Goal: Information Seeking & Learning: Learn about a topic

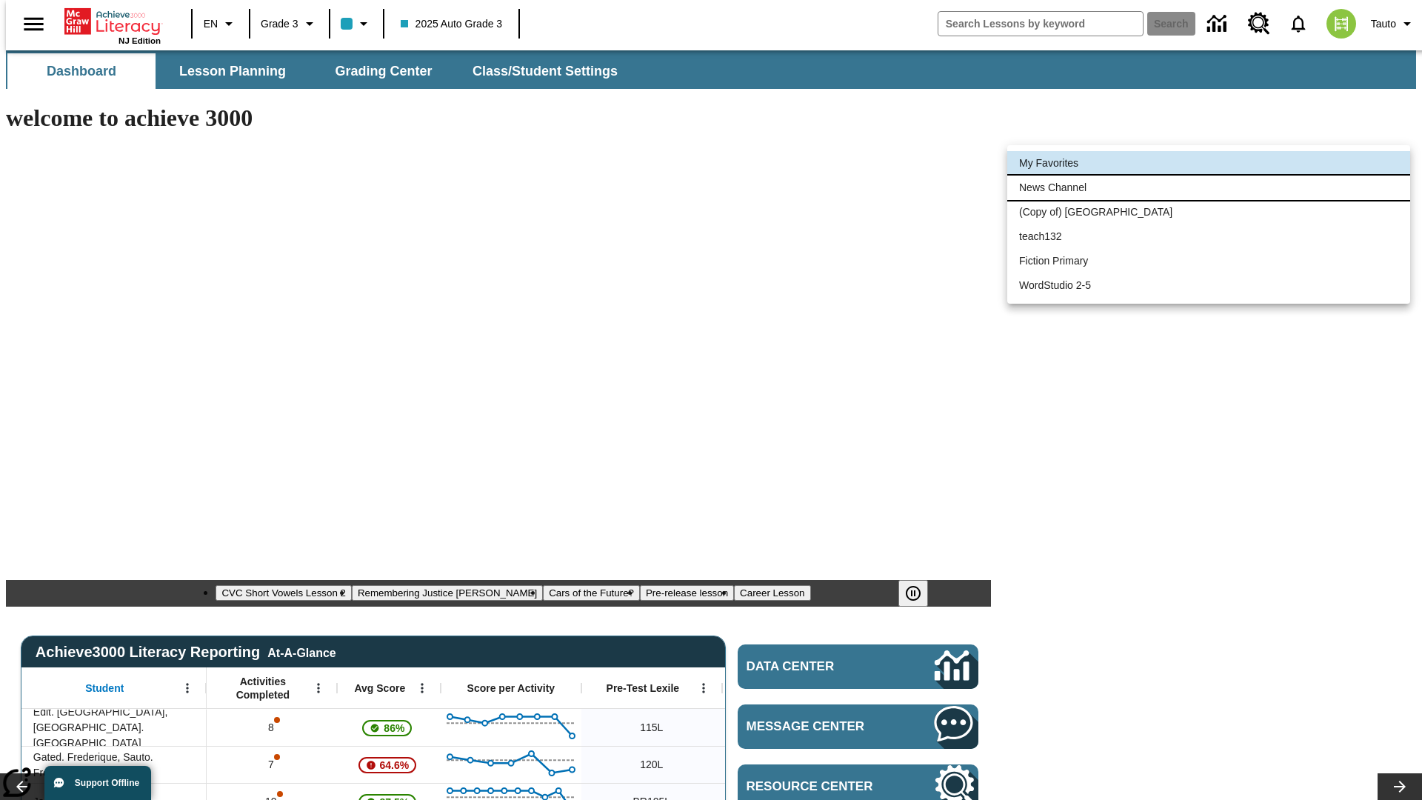
click at [1209, 187] on li "News Channel" at bounding box center [1209, 188] width 403 height 24
type input "120"
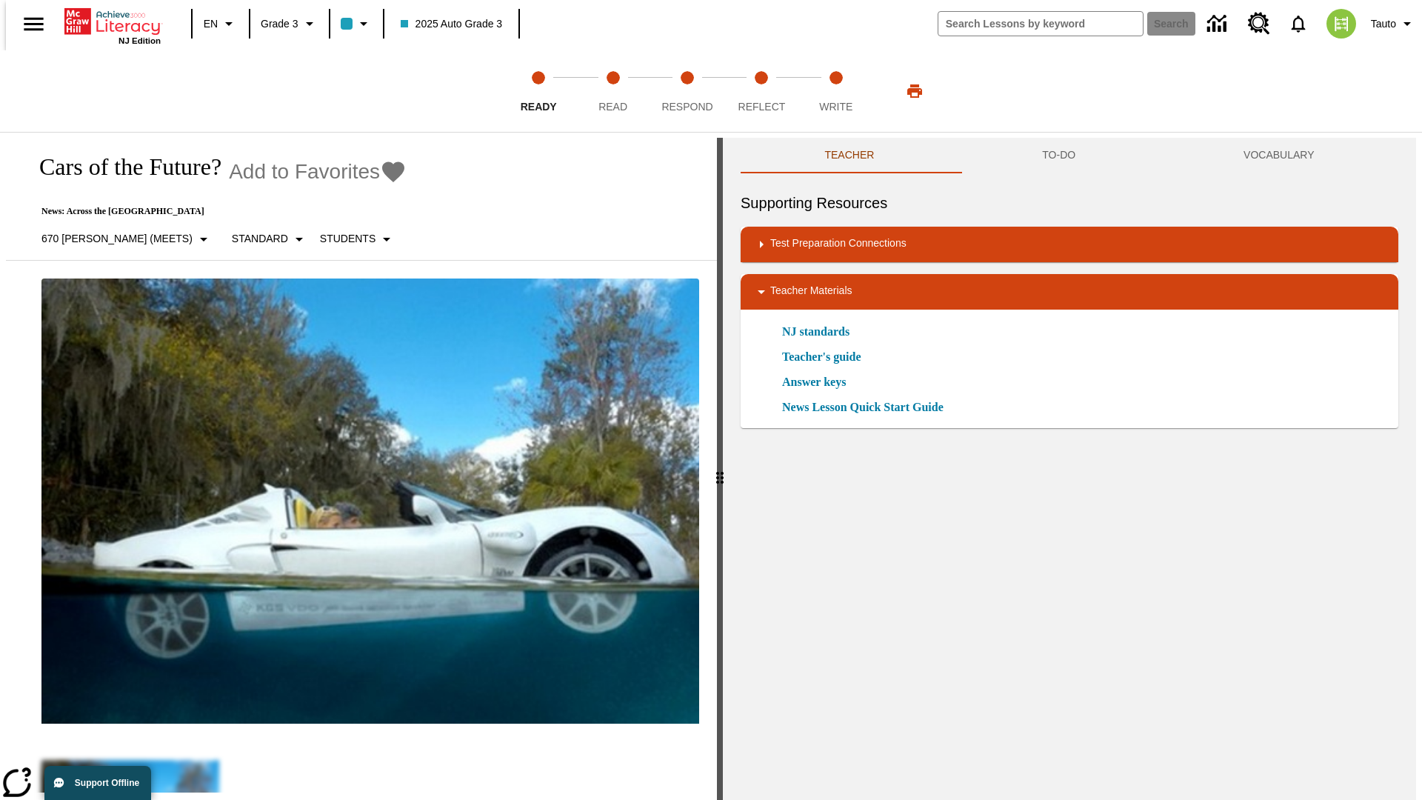
click at [382, 172] on icon "Add to Favorites - Cars of the Future?" at bounding box center [393, 172] width 22 height 21
